Goal: Task Accomplishment & Management: Manage account settings

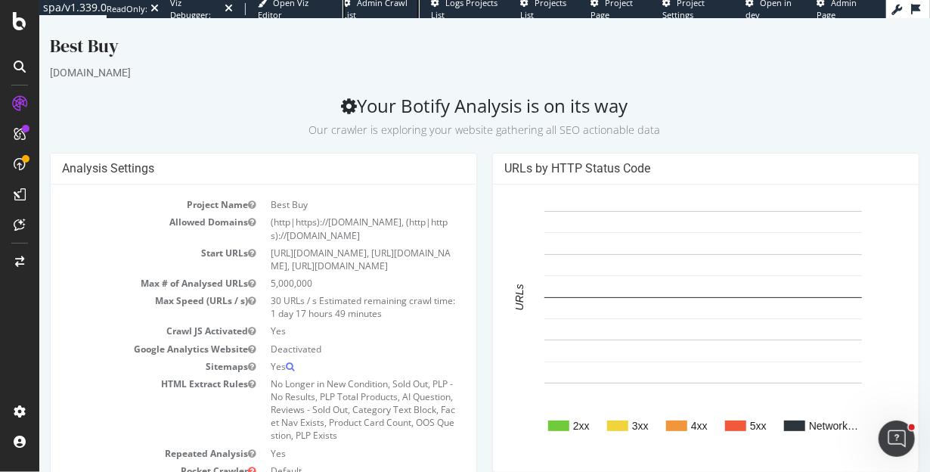
click at [368, 5] on span "Admin Crawl List" at bounding box center [374, 8] width 65 height 23
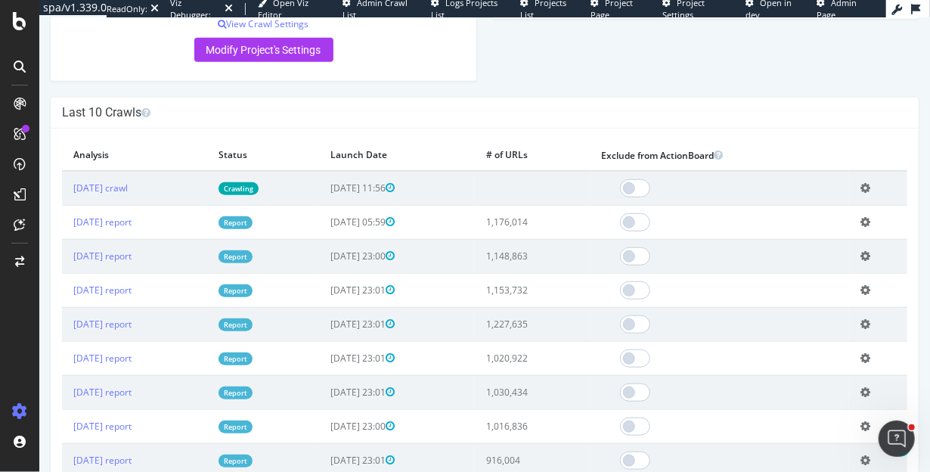
scroll to position [168, 0]
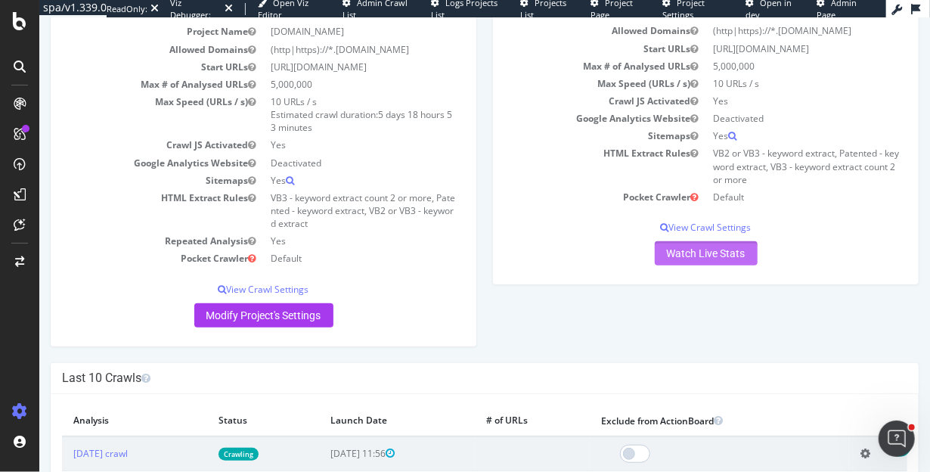
click at [701, 252] on link "Watch Live Stats" at bounding box center [705, 253] width 103 height 24
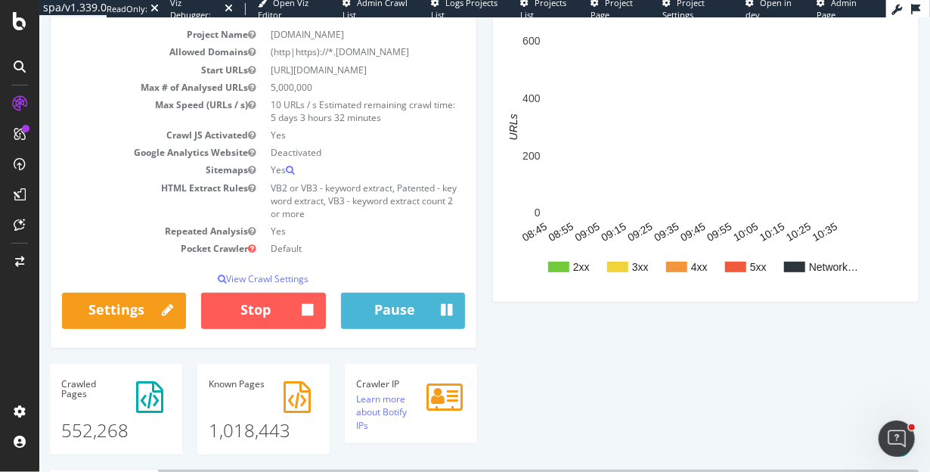
scroll to position [60, 0]
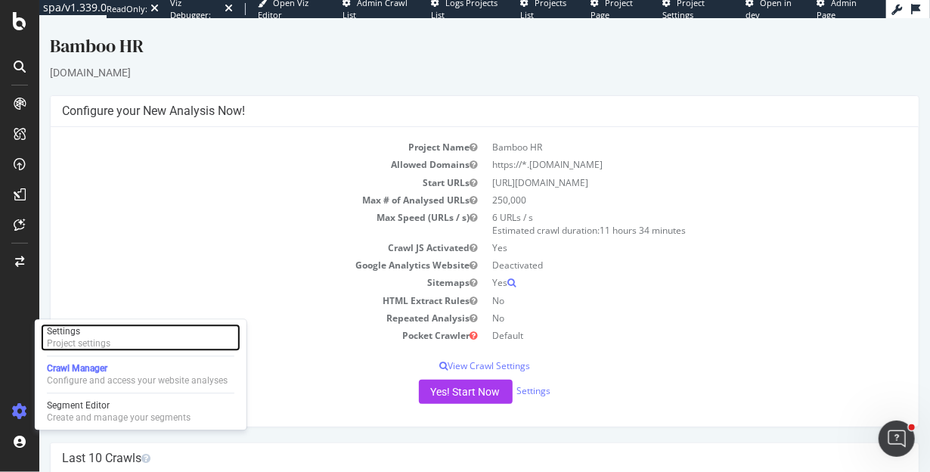
click at [70, 324] on div "Settings Project settings" at bounding box center [141, 337] width 200 height 27
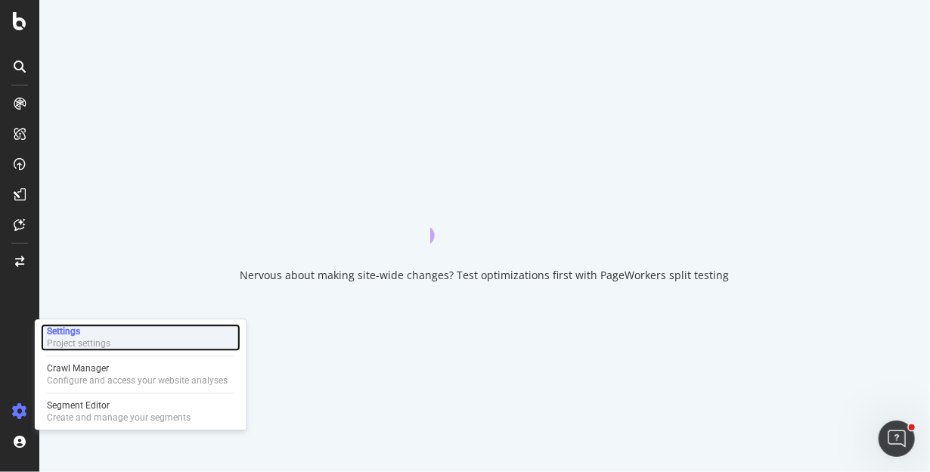
click at [71, 332] on div "Settings" at bounding box center [78, 331] width 63 height 12
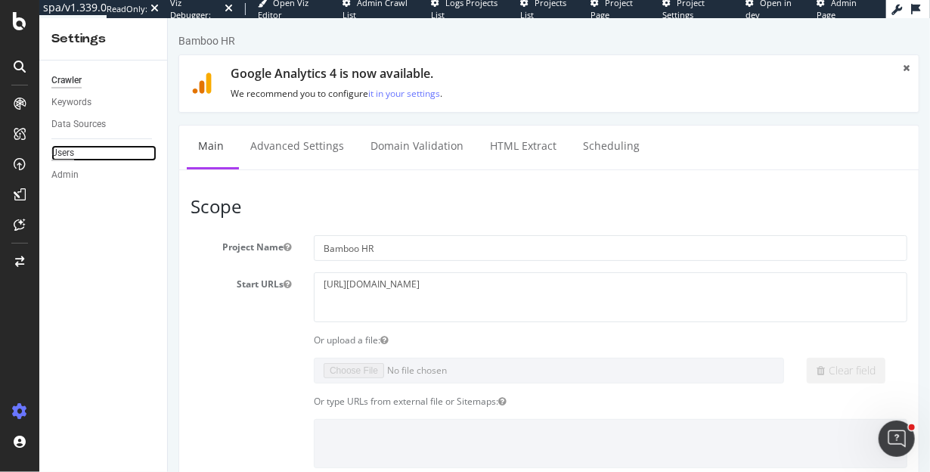
click at [62, 156] on div "Users" at bounding box center [62, 153] width 23 height 16
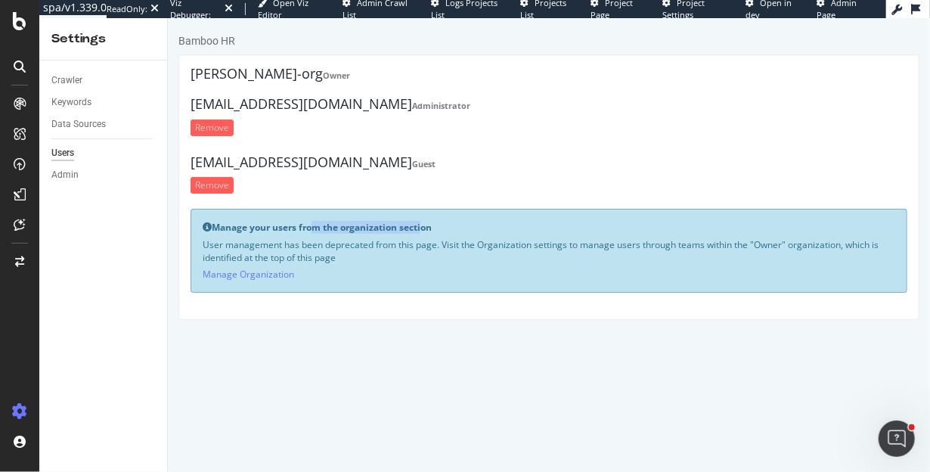
drag, startPoint x: 423, startPoint y: 230, endPoint x: 305, endPoint y: 223, distance: 117.4
click at [305, 223] on b "Manage your users from the organization section" at bounding box center [321, 227] width 220 height 13
drag, startPoint x: 302, startPoint y: 100, endPoint x: 232, endPoint y: 96, distance: 69.6
click at [232, 97] on h4 "[EMAIL_ADDRESS][DOMAIN_NAME] Administrator" at bounding box center [548, 104] width 717 height 15
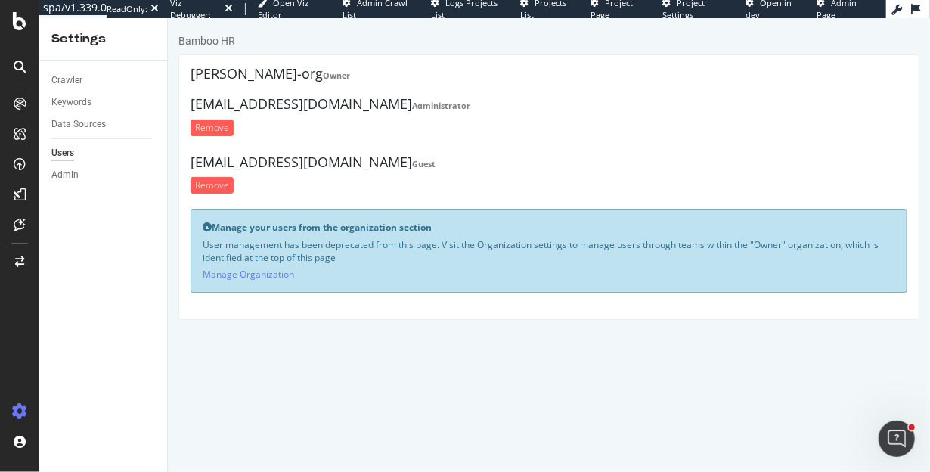
click at [231, 97] on h4 "[EMAIL_ADDRESS][DOMAIN_NAME] Administrator" at bounding box center [548, 104] width 717 height 15
click at [319, 105] on h4 "[EMAIL_ADDRESS][DOMAIN_NAME] Administrator" at bounding box center [548, 104] width 717 height 15
drag, startPoint x: 266, startPoint y: 101, endPoint x: 325, endPoint y: 101, distance: 59.0
click at [325, 101] on h4 "[EMAIL_ADDRESS][DOMAIN_NAME] Administrator" at bounding box center [548, 104] width 717 height 15
